Goal: Information Seeking & Learning: Learn about a topic

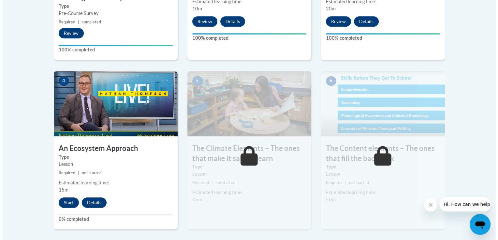
scroll to position [357, 0]
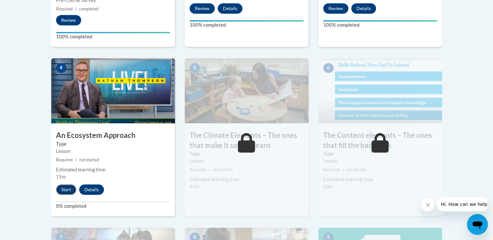
click at [70, 186] on button "Start" at bounding box center [66, 190] width 20 height 10
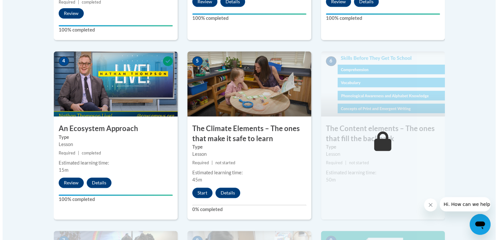
scroll to position [365, 0]
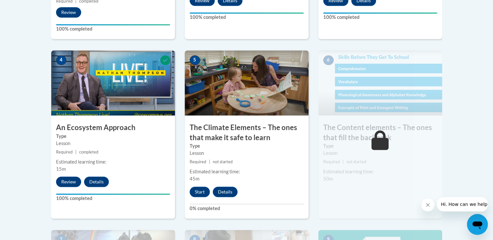
click at [204, 185] on div "5 The Climate Elements – The ones that make it safe to learn Type Lesson Requir…" at bounding box center [247, 134] width 124 height 168
click at [196, 192] on button "Start" at bounding box center [200, 192] width 20 height 10
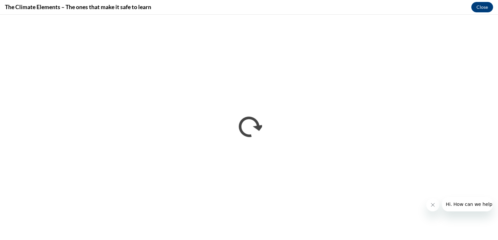
scroll to position [0, 0]
